Goal: Find specific page/section: Find specific page/section

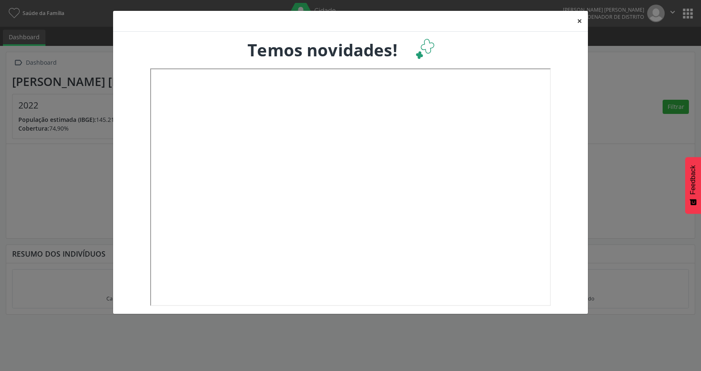
click at [577, 20] on button "×" at bounding box center [579, 21] width 17 height 20
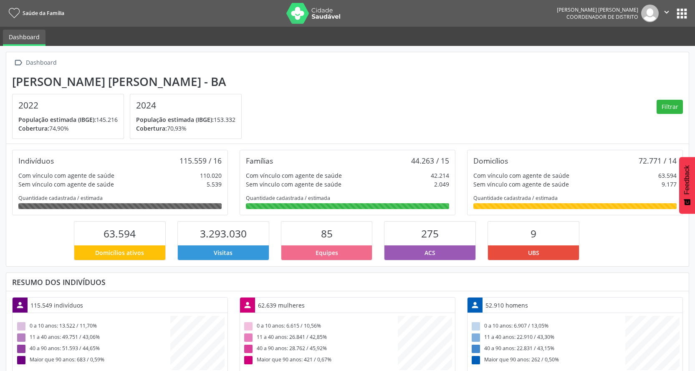
scroll to position [138, 227]
click at [675, 14] on button "apps" at bounding box center [681, 13] width 15 height 15
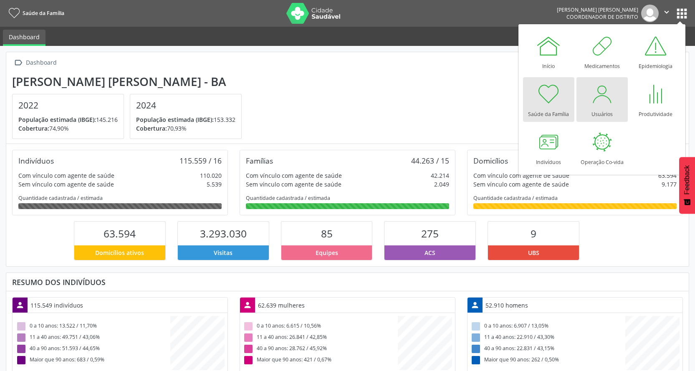
click at [595, 100] on div at bounding box center [601, 93] width 25 height 25
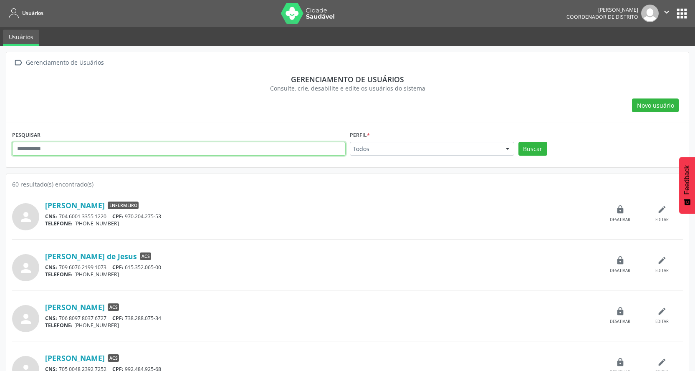
click at [264, 147] on input "text" at bounding box center [178, 149] width 333 height 14
click at [234, 149] on input "text" at bounding box center [178, 149] width 333 height 14
type input "**"
click at [518, 142] on button "Buscar" at bounding box center [532, 149] width 29 height 14
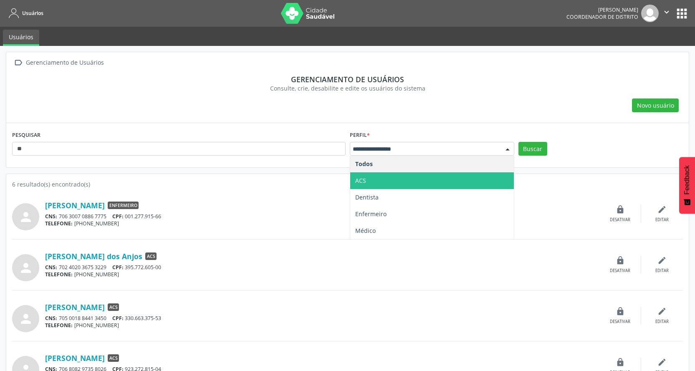
click at [454, 174] on span "ACS" at bounding box center [432, 180] width 164 height 17
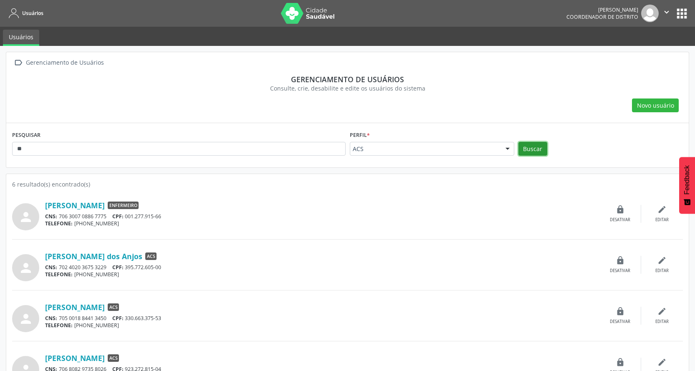
click at [533, 147] on button "Buscar" at bounding box center [532, 149] width 29 height 14
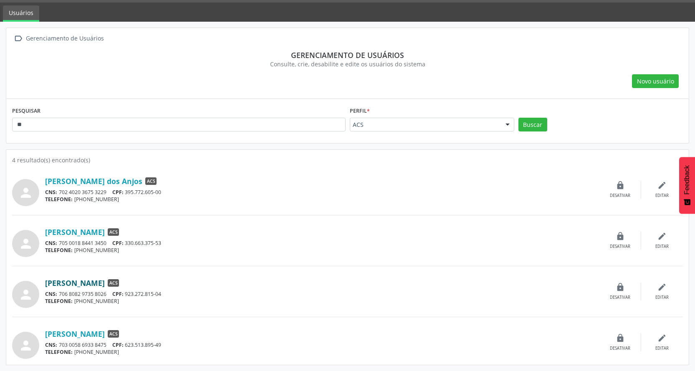
click at [88, 287] on link "Jozilene de Oliveira" at bounding box center [75, 282] width 60 height 9
